Goal: Information Seeking & Learning: Learn about a topic

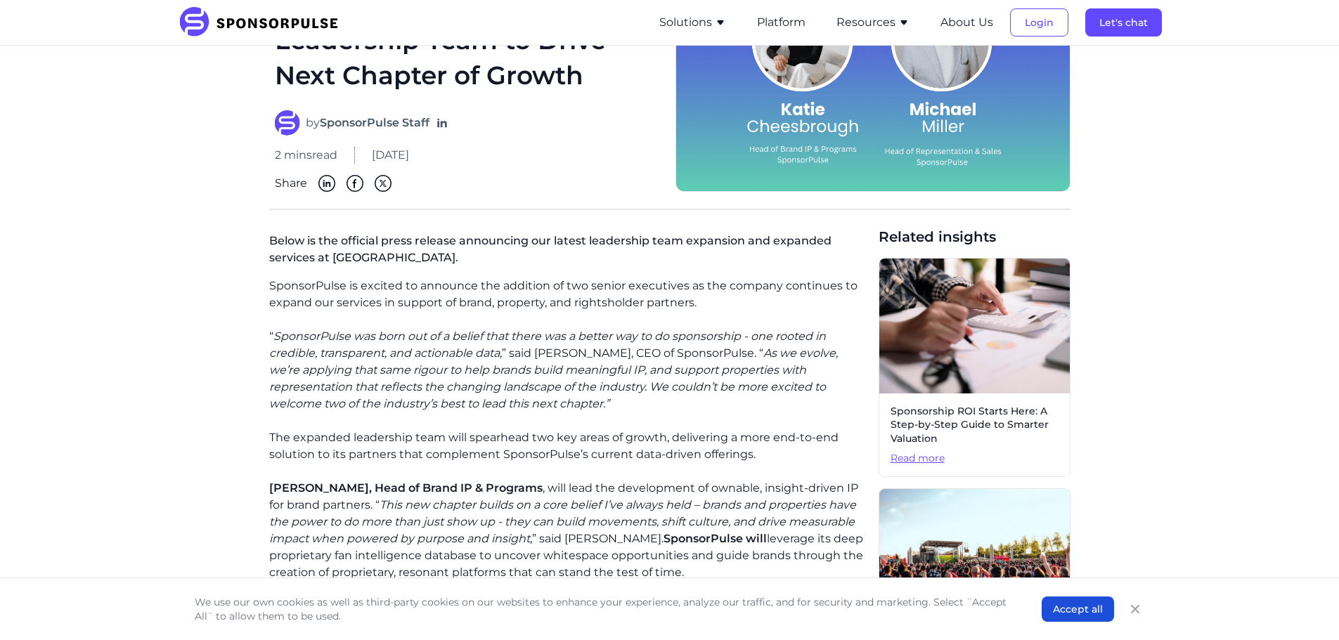
scroll to position [211, 0]
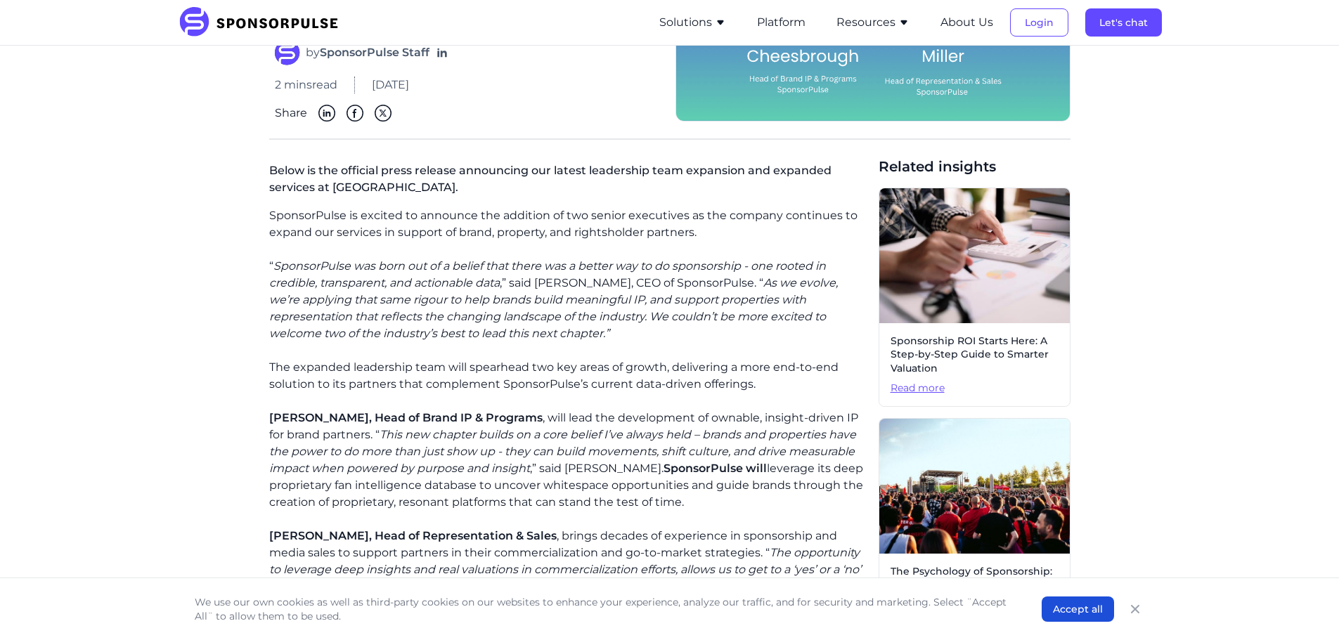
click at [323, 265] on icon "SponsorPulse was born out of a belief that there was a better way to do sponsor…" at bounding box center [547, 274] width 557 height 30
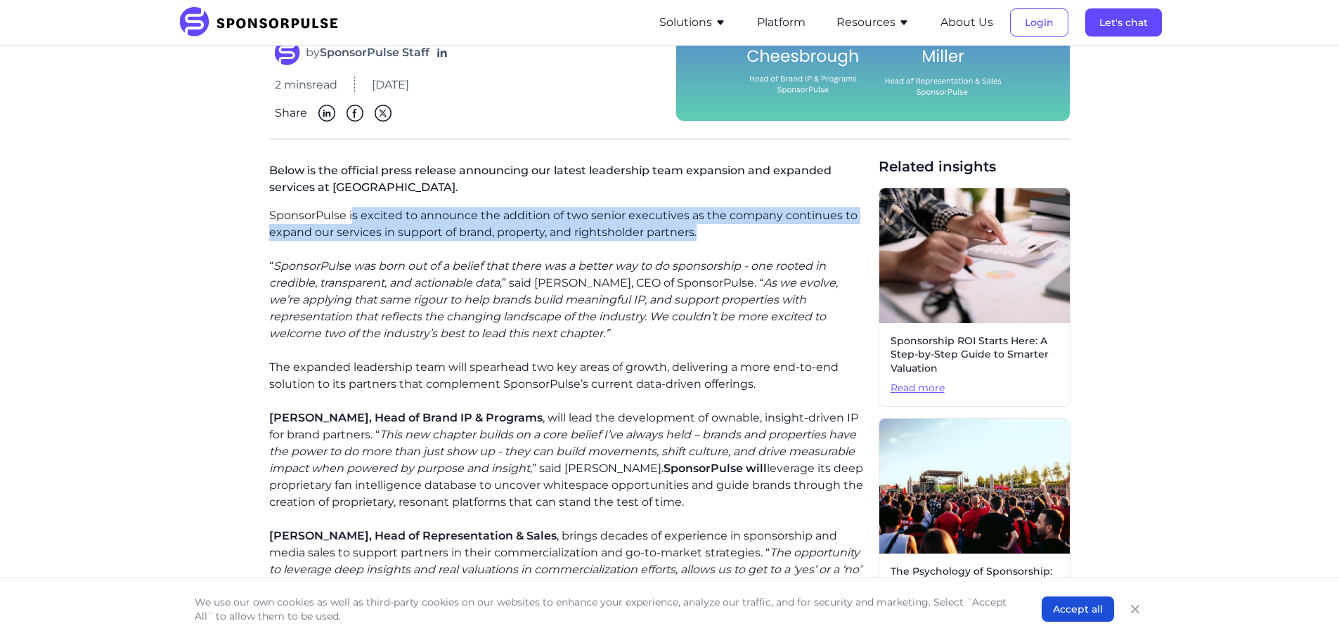
drag, startPoint x: 354, startPoint y: 221, endPoint x: 699, endPoint y: 238, distance: 345.6
click at [699, 238] on p "SponsorPulse is excited to announce the addition of two senior executives as th…" at bounding box center [568, 224] width 598 height 34
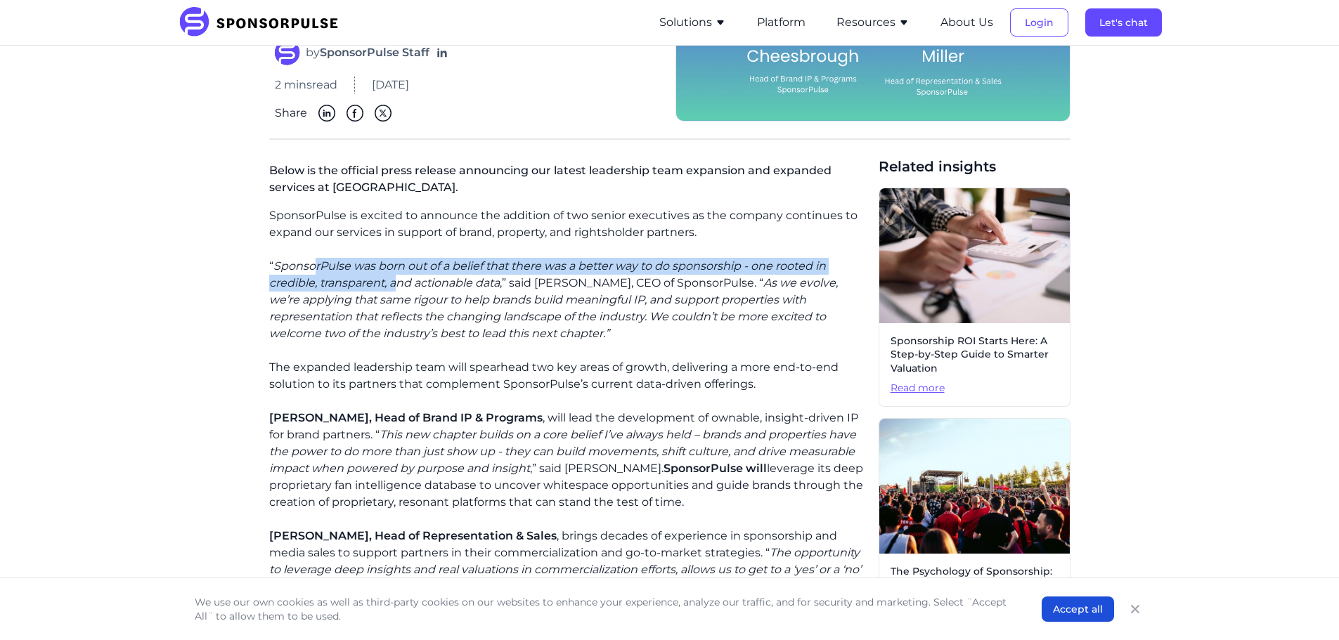
drag, startPoint x: 317, startPoint y: 258, endPoint x: 399, endPoint y: 280, distance: 84.4
click at [399, 280] on p "“ SponsorPulse was born out of a belief that there was a better way to do spons…" at bounding box center [568, 300] width 598 height 84
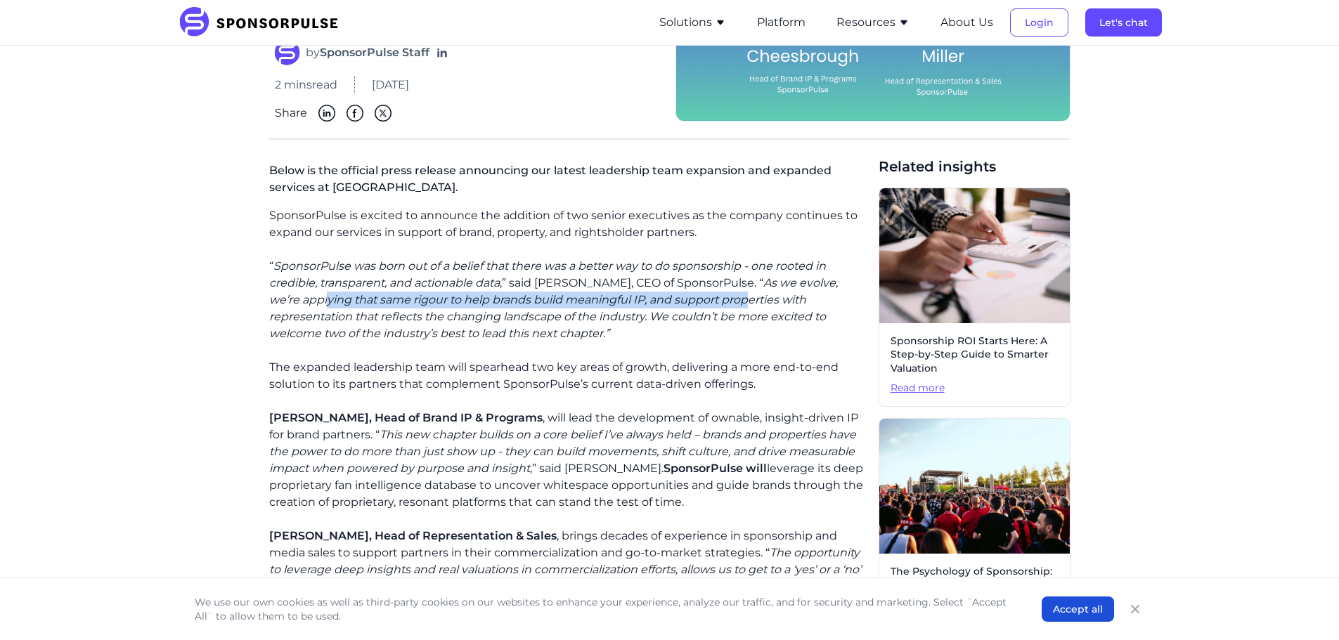
drag, startPoint x: 292, startPoint y: 301, endPoint x: 704, endPoint y: 297, distance: 412.0
click at [716, 297] on icon "As we evolve, we’re applying that same rigour to help brands build meaningful I…" at bounding box center [553, 308] width 569 height 64
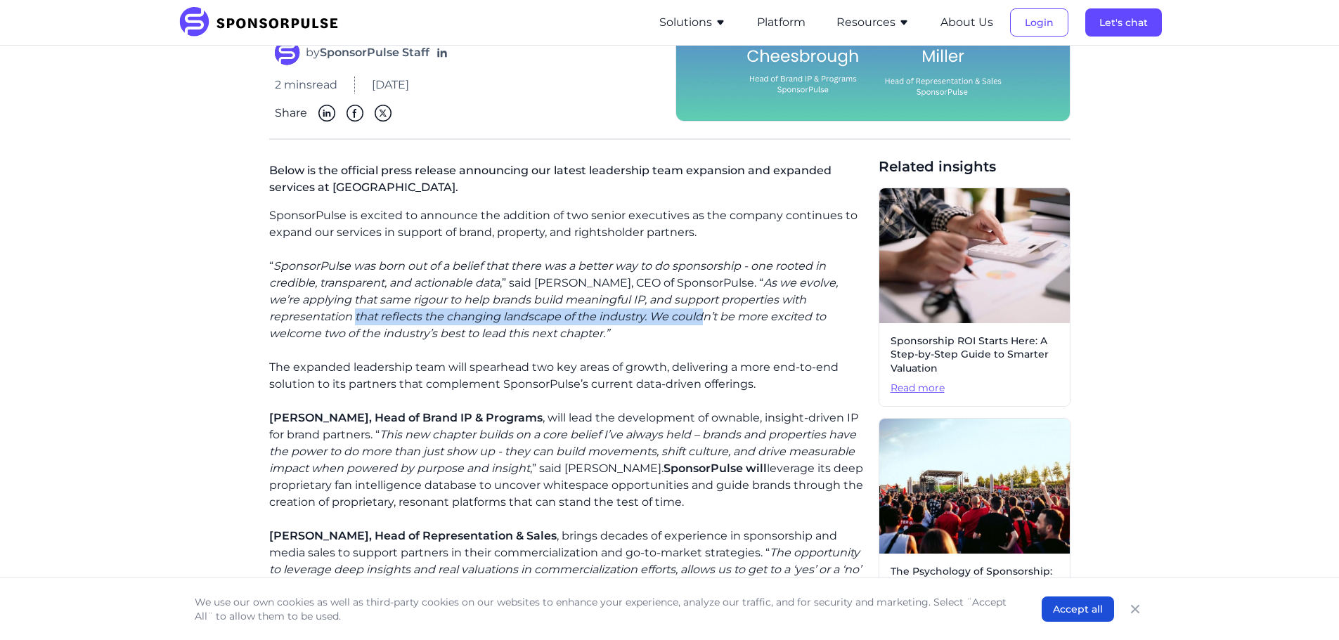
drag, startPoint x: 268, startPoint y: 318, endPoint x: 619, endPoint y: 316, distance: 350.8
click at [619, 316] on div "Home Insights SponsorPulse Expands Leadership Team to Drive Next Chapter of Gro…" at bounding box center [670, 375] width 962 height 1059
click at [619, 316] on icon "As we evolve, we’re applying that same rigour to help brands build meaningful I…" at bounding box center [553, 308] width 569 height 64
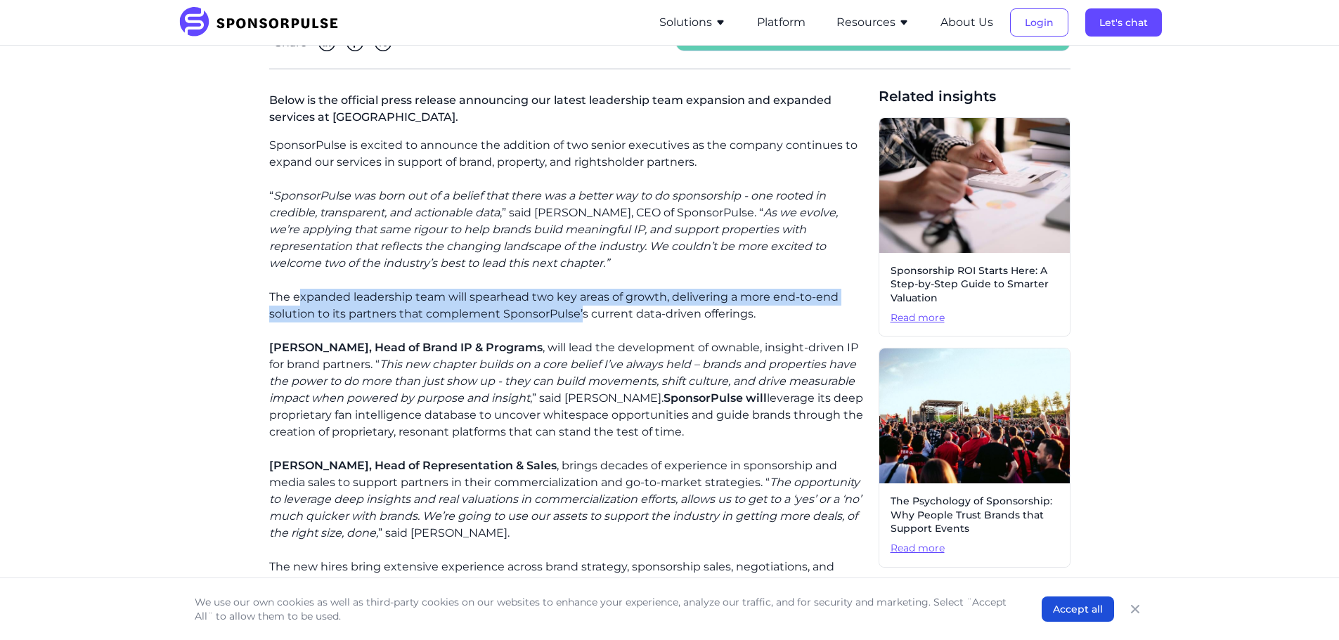
drag, startPoint x: 302, startPoint y: 303, endPoint x: 581, endPoint y: 309, distance: 279.9
click at [581, 309] on p "The expanded leadership team will spearhead two key areas of growth, delivering…" at bounding box center [568, 306] width 598 height 34
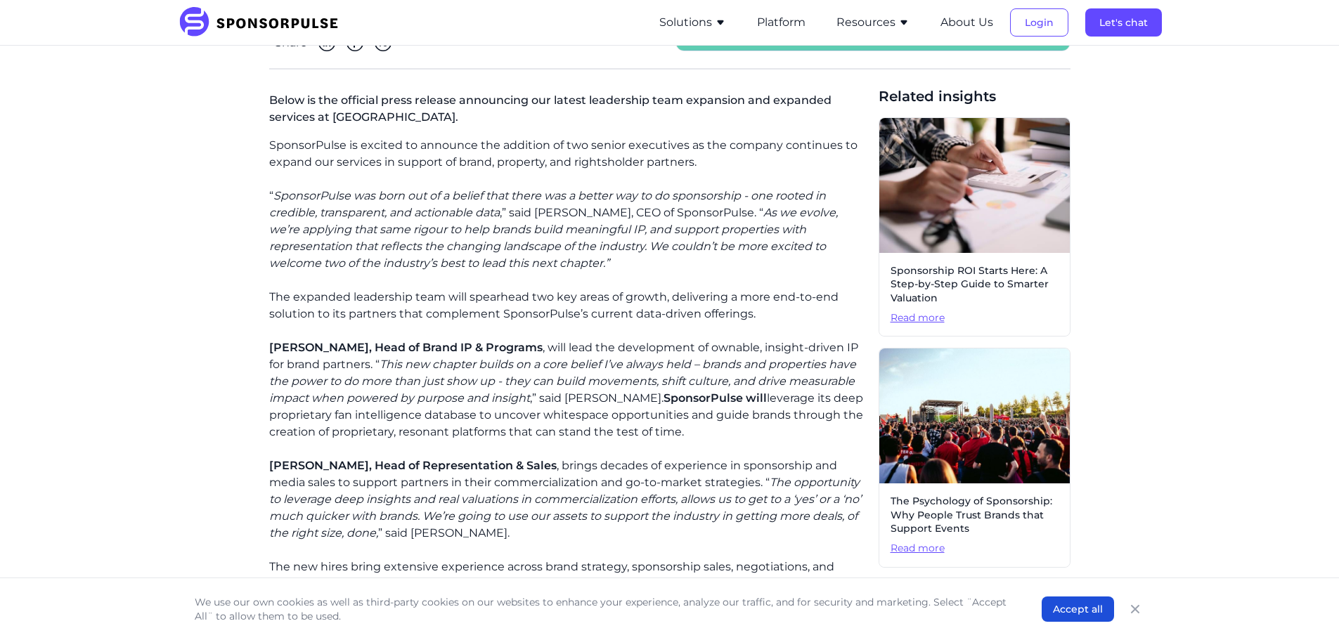
click at [617, 323] on div "SponsorPulse is excited to announce the addition of two senior executives as th…" at bounding box center [568, 449] width 598 height 624
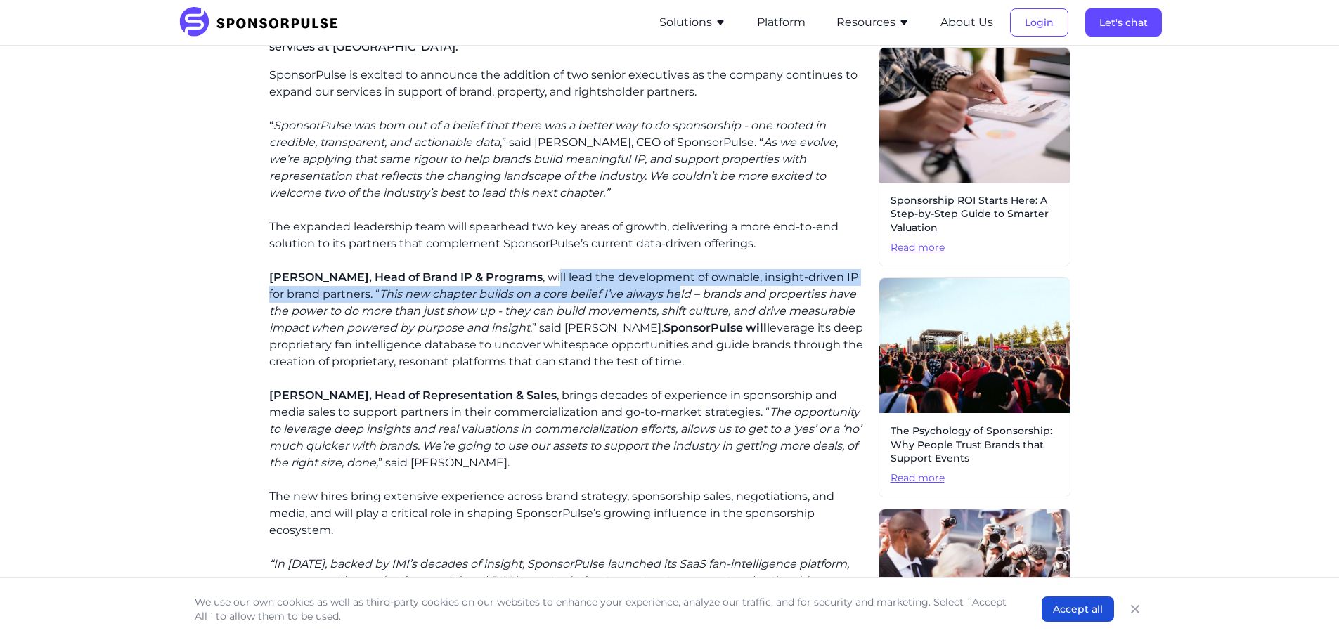
drag, startPoint x: 572, startPoint y: 284, endPoint x: 697, endPoint y: 295, distance: 125.6
click at [697, 295] on p "[PERSON_NAME], Head of Brand IP & Programs , will lead the development of ownab…" at bounding box center [568, 319] width 598 height 101
click at [442, 295] on icon "This new chapter builds on a core belief I’ve always held – brands and properti…" at bounding box center [562, 311] width 587 height 47
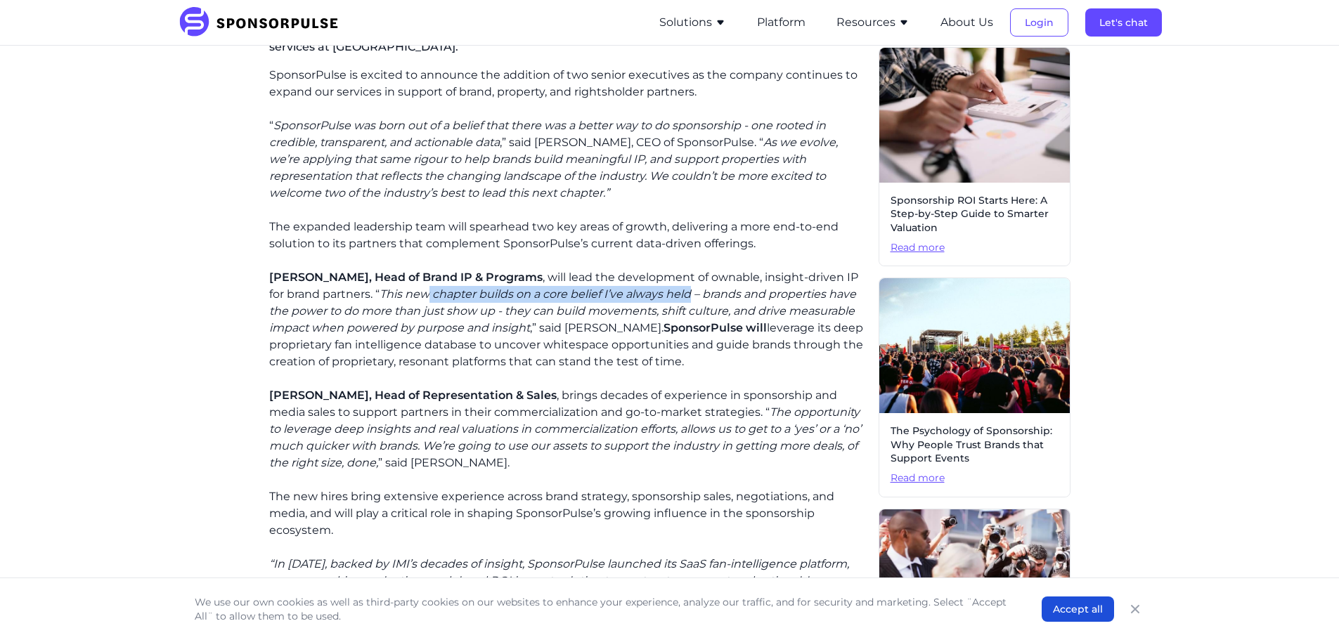
drag, startPoint x: 442, startPoint y: 295, endPoint x: 706, endPoint y: 299, distance: 263.7
click at [706, 299] on icon "This new chapter builds on a core belief I’ve always held – brands and properti…" at bounding box center [562, 311] width 587 height 47
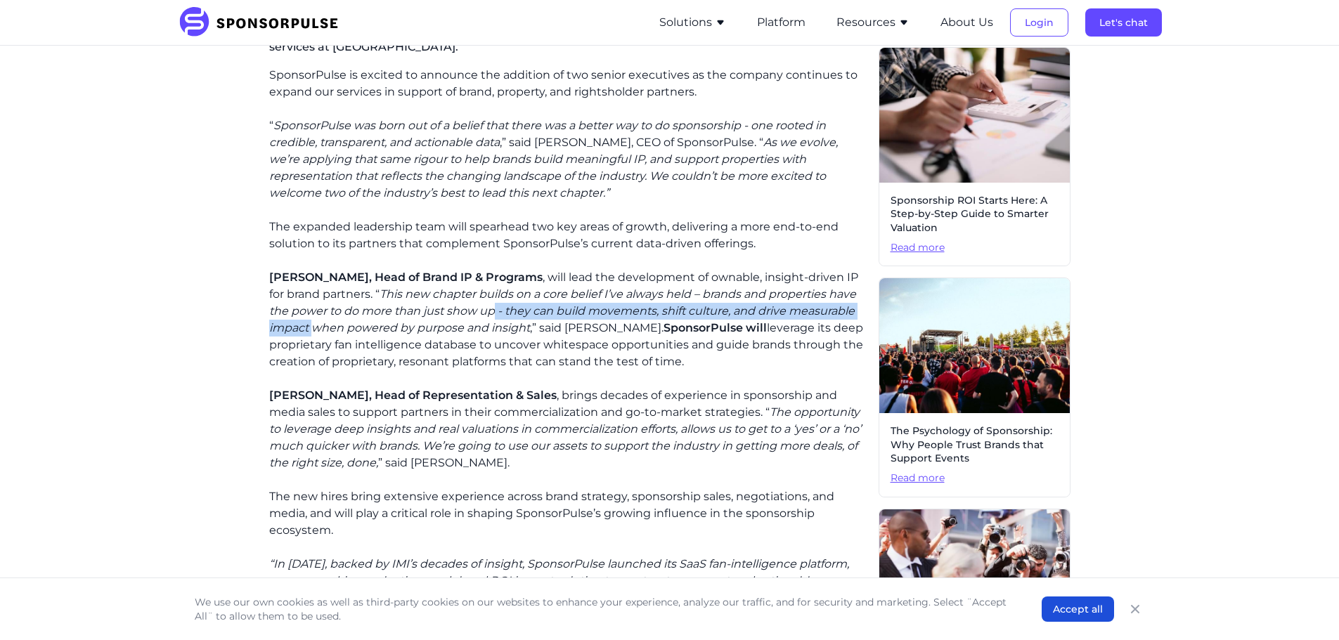
drag, startPoint x: 527, startPoint y: 314, endPoint x: 382, endPoint y: 320, distance: 145.0
click at [382, 320] on p "[PERSON_NAME], Head of Brand IP & Programs , will lead the development of ownab…" at bounding box center [568, 319] width 598 height 101
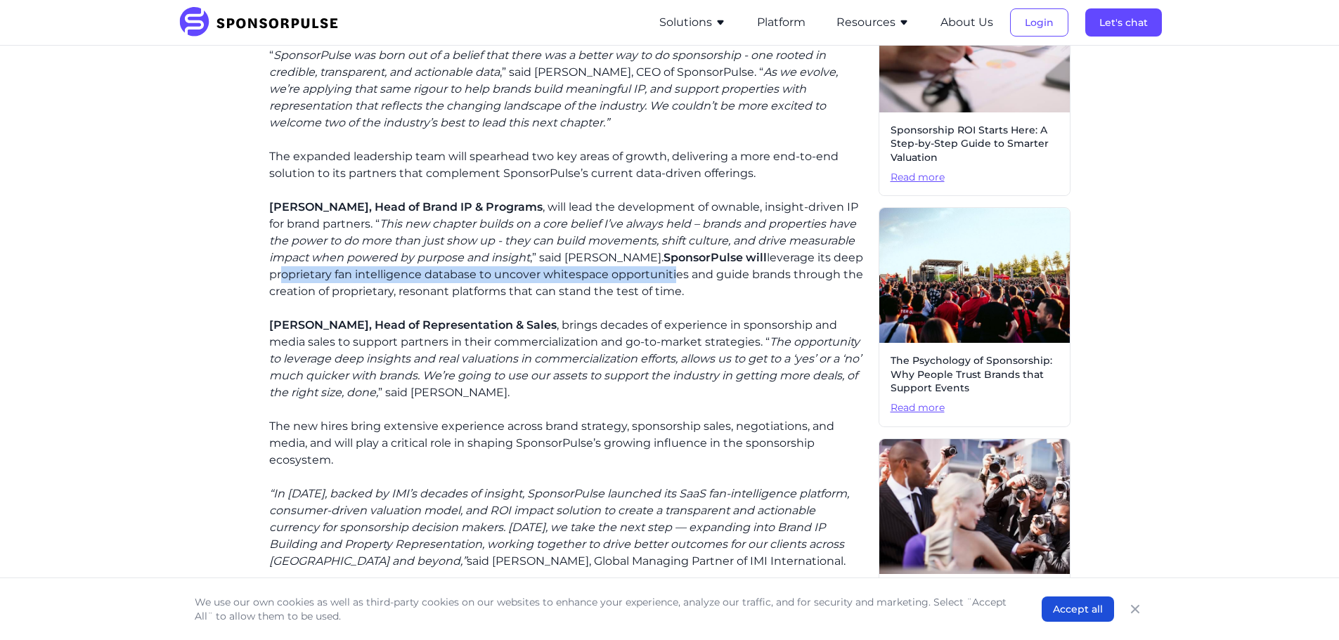
drag, startPoint x: 381, startPoint y: 282, endPoint x: 773, endPoint y: 280, distance: 391.6
click at [773, 280] on p "[PERSON_NAME], Head of Brand IP & Programs , will lead the development of ownab…" at bounding box center [568, 249] width 598 height 101
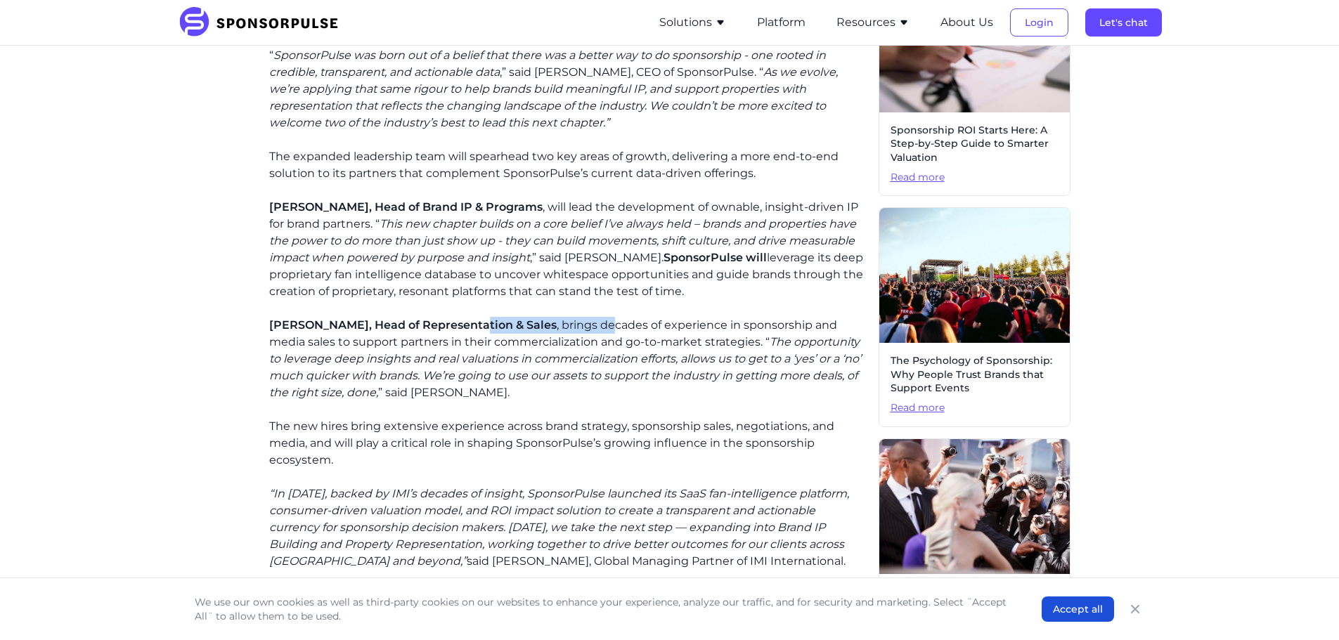
drag, startPoint x: 598, startPoint y: 321, endPoint x: 465, endPoint y: 328, distance: 132.4
click at [465, 328] on p "[PERSON_NAME], Head of Representation & Sales , brings decades of experience in…" at bounding box center [568, 359] width 598 height 84
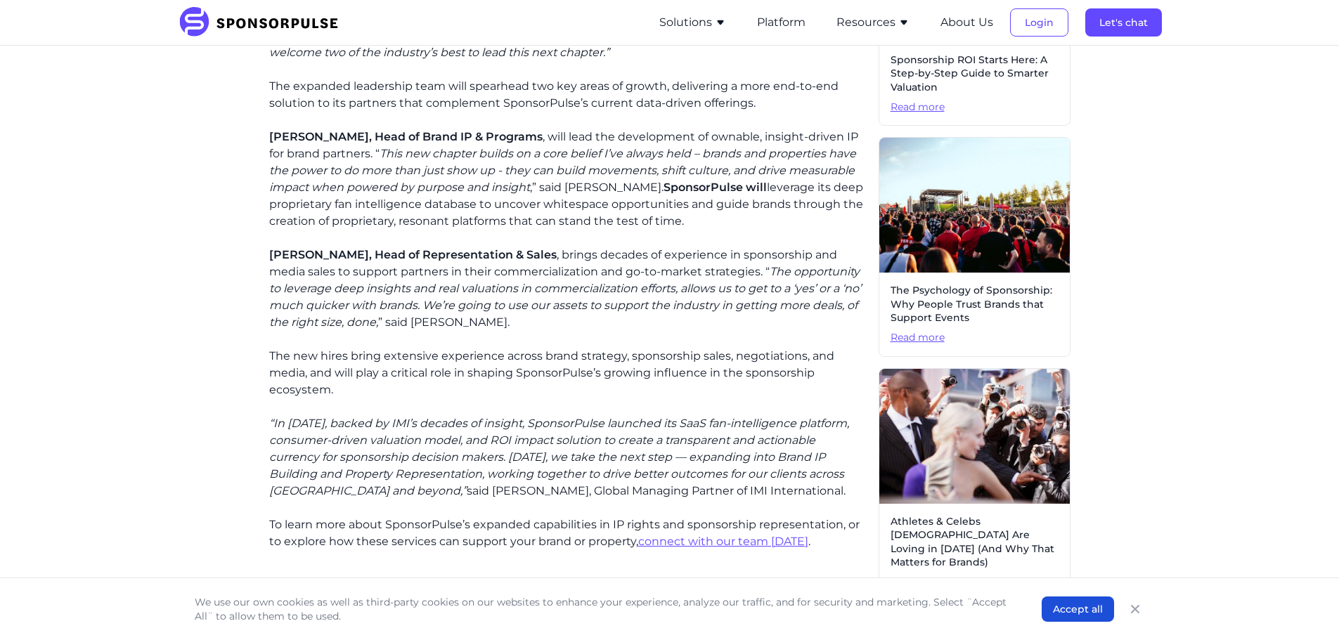
drag, startPoint x: 662, startPoint y: 292, endPoint x: 432, endPoint y: 295, distance: 229.9
click at [432, 295] on icon "The opportunity to leverage deep insights and real valuations in commercializat…" at bounding box center [565, 297] width 592 height 64
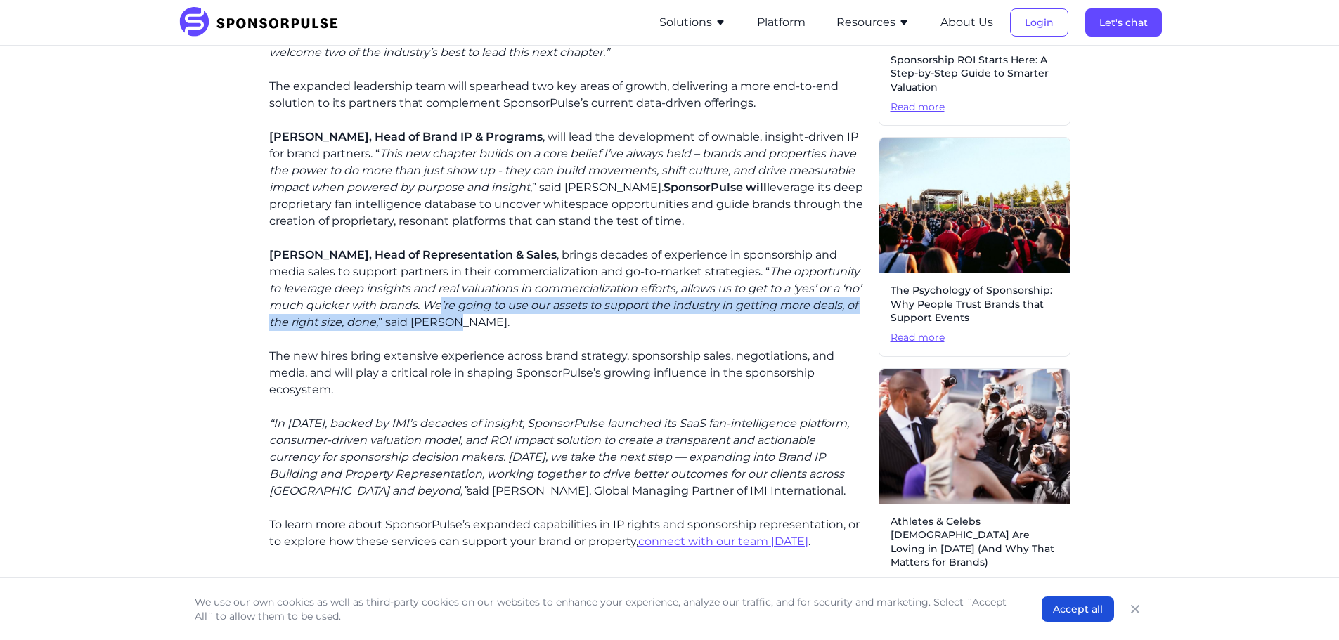
drag, startPoint x: 497, startPoint y: 302, endPoint x: 631, endPoint y: 337, distance: 137.9
click at [631, 338] on div "SponsorPulse is excited to announce the addition of two senior executives as th…" at bounding box center [568, 238] width 598 height 624
click at [631, 337] on div "SponsorPulse is excited to announce the addition of two senior executives as th…" at bounding box center [568, 238] width 598 height 624
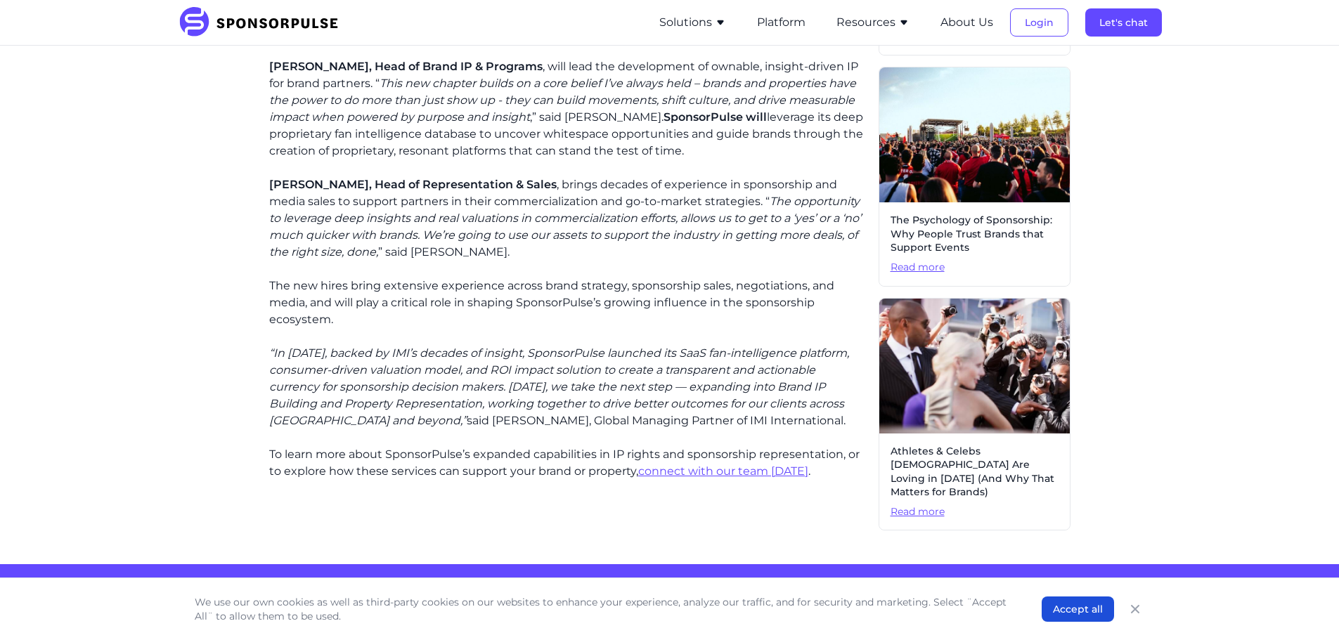
scroll to position [633, 0]
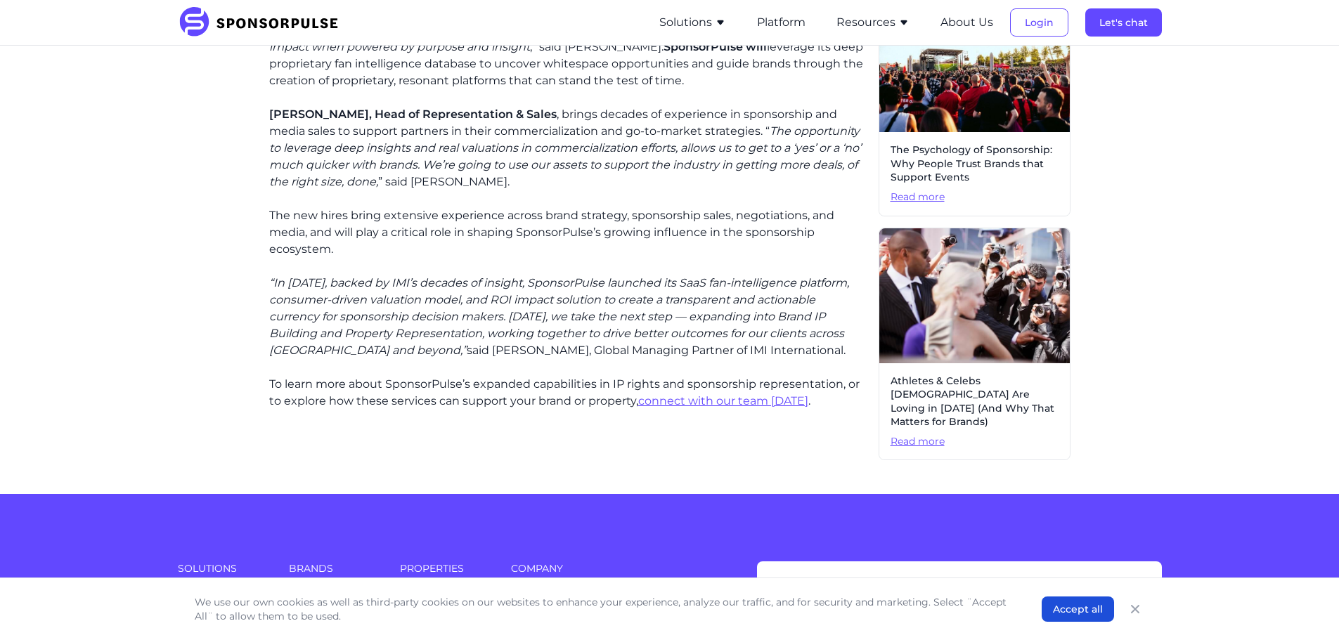
click at [290, 279] on icon "“In [DATE], backed by IMI’s decades of insight, SponsorPulse launched its SaaS …" at bounding box center [559, 316] width 580 height 81
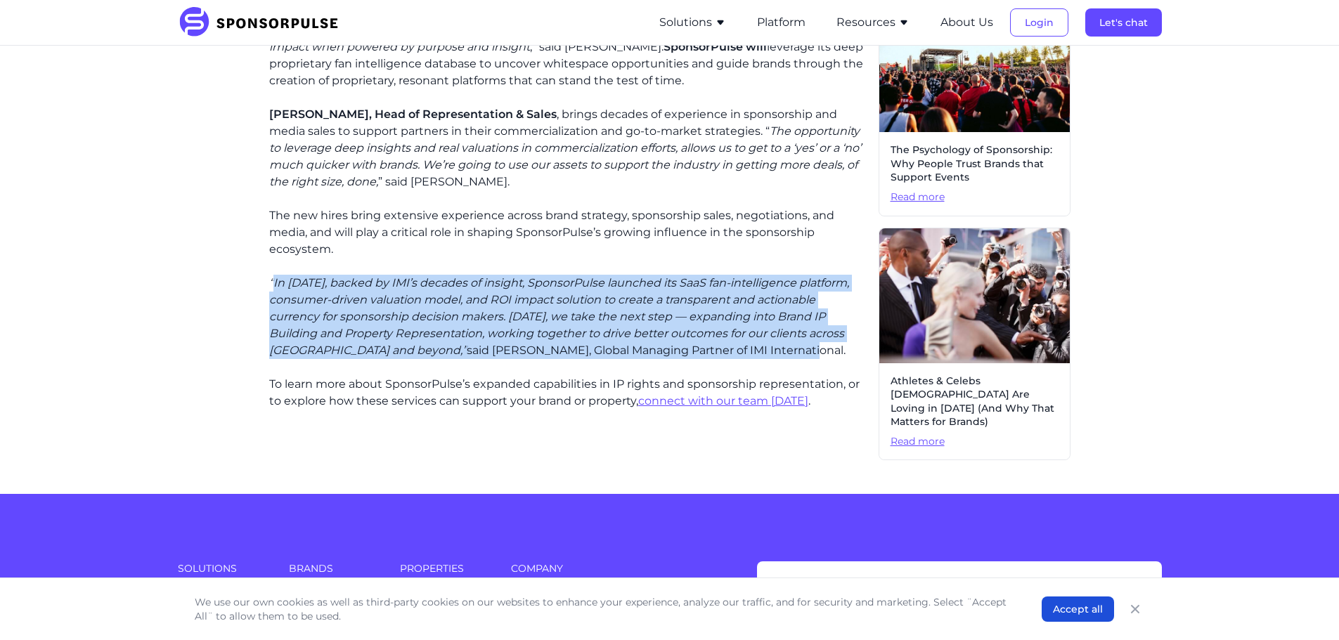
drag, startPoint x: 272, startPoint y: 284, endPoint x: 791, endPoint y: 352, distance: 523.2
click at [791, 352] on p "“In [DATE], backed by IMI’s decades of insight, SponsorPulse launched its SaaS …" at bounding box center [568, 317] width 598 height 84
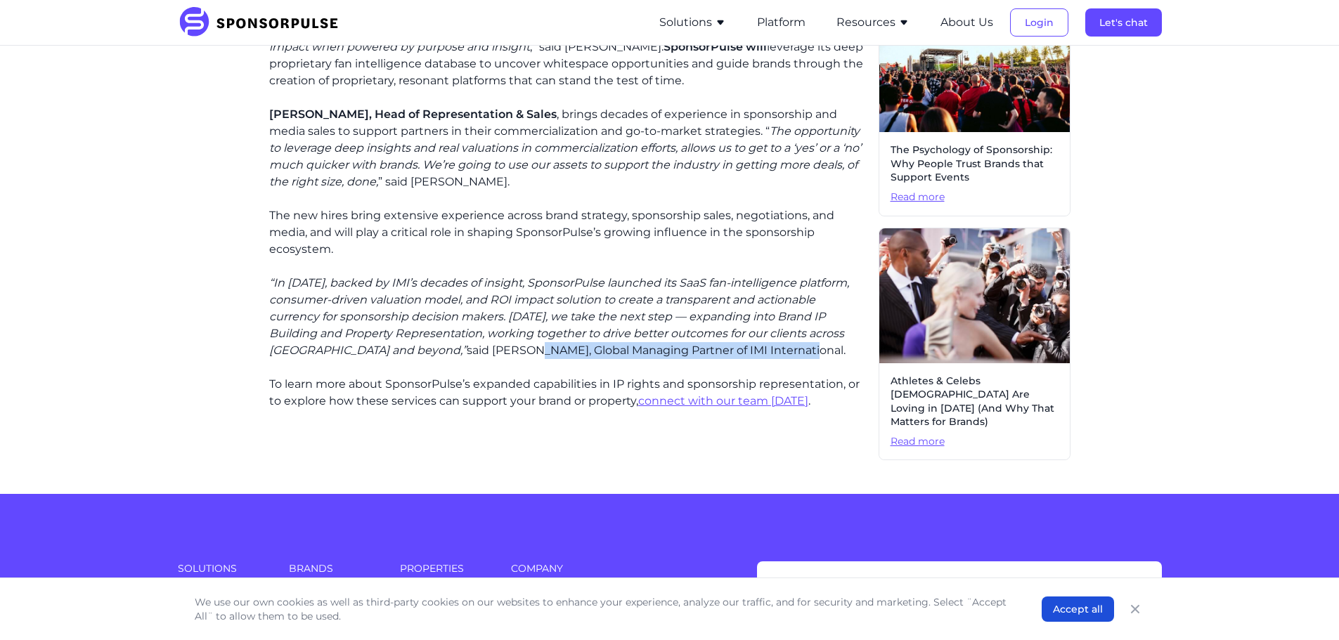
drag, startPoint x: 508, startPoint y: 349, endPoint x: 865, endPoint y: 347, distance: 357.1
click at [865, 347] on p "“In [DATE], backed by IMI’s decades of insight, SponsorPulse launched its SaaS …" at bounding box center [568, 317] width 598 height 84
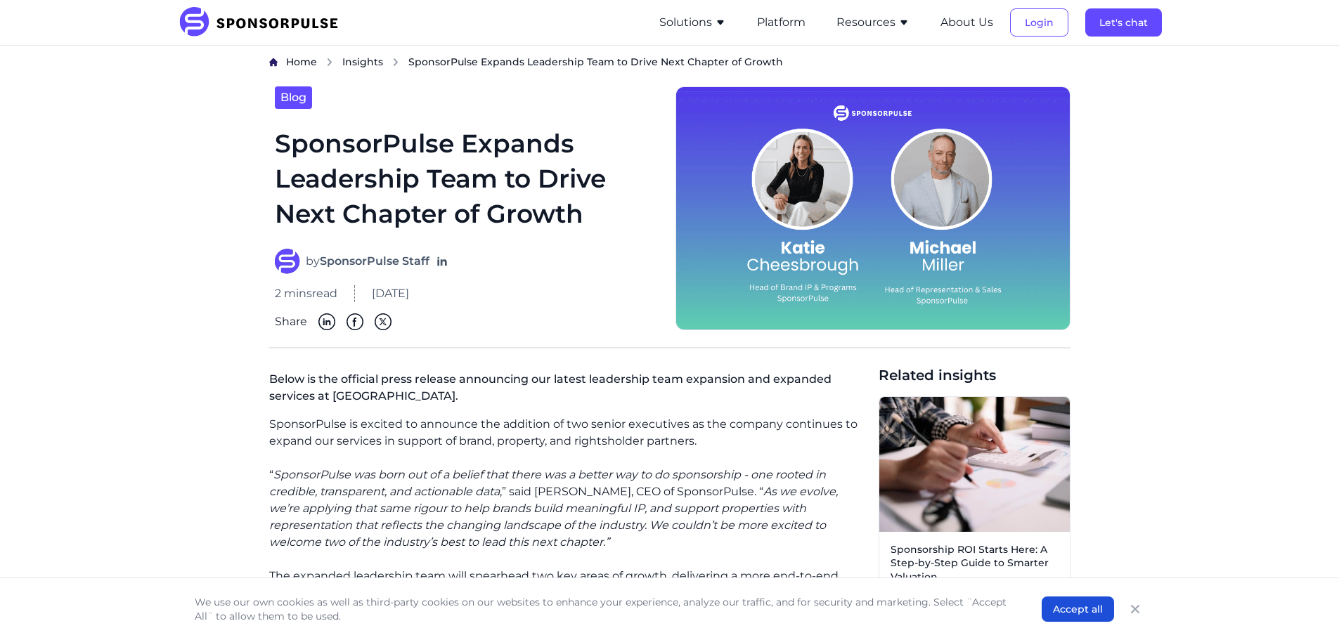
scroll to position [0, 0]
